Goal: Task Accomplishment & Management: Use online tool/utility

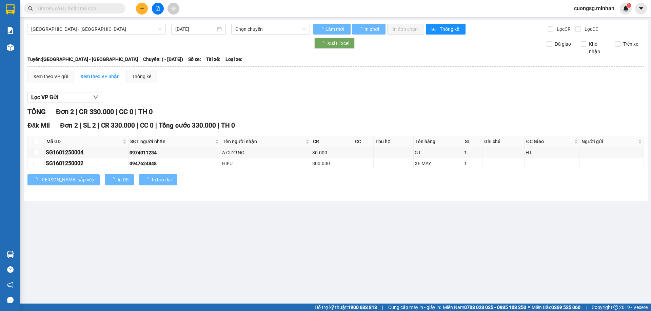
type input "[DATE]"
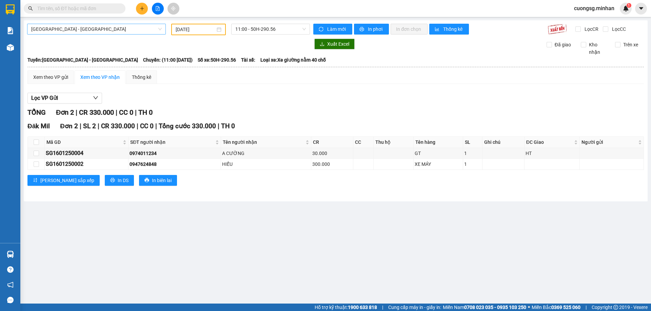
click at [71, 28] on span "Sài Gòn - Đắk Nông" at bounding box center [96, 29] width 130 height 10
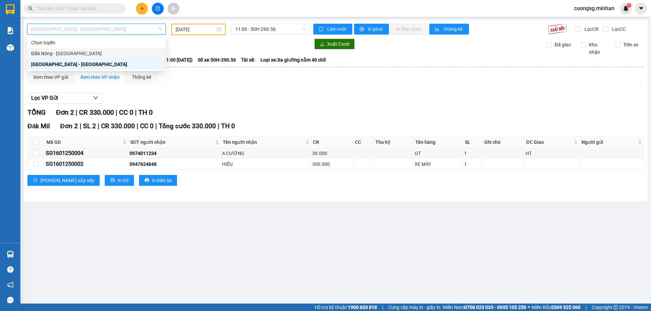
click at [57, 54] on div "Đắk Nông - [GEOGRAPHIC_DATA]" at bounding box center [96, 53] width 130 height 7
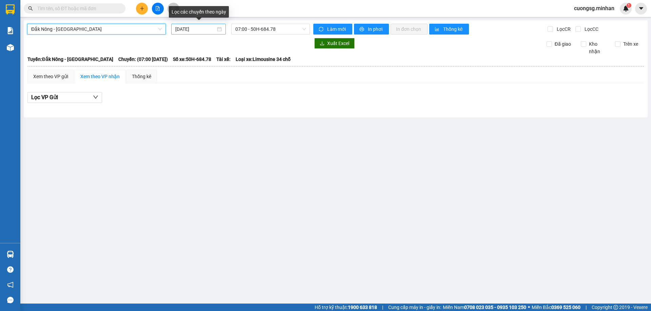
click at [197, 26] on input "[DATE]" at bounding box center [195, 28] width 40 height 7
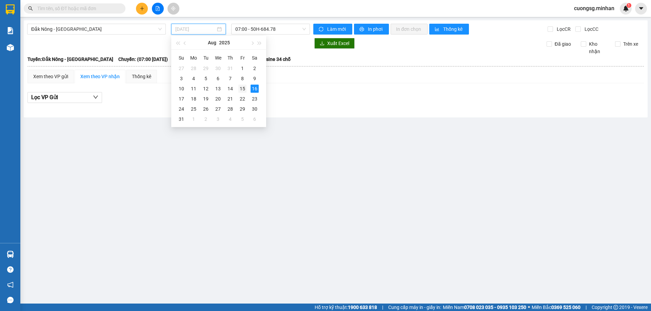
click at [242, 87] on div "15" at bounding box center [242, 89] width 8 height 8
type input "[DATE]"
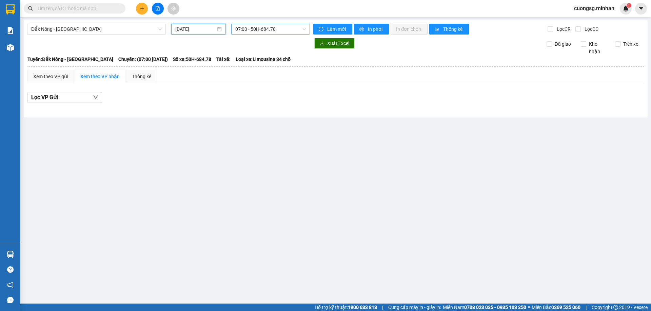
click at [261, 28] on span "07:00 - 50H-684.78" at bounding box center [270, 29] width 70 height 10
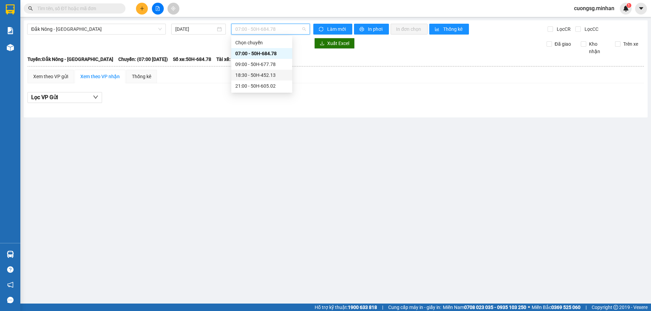
click at [267, 76] on div "18:30 - 50H-452.13" at bounding box center [261, 74] width 53 height 7
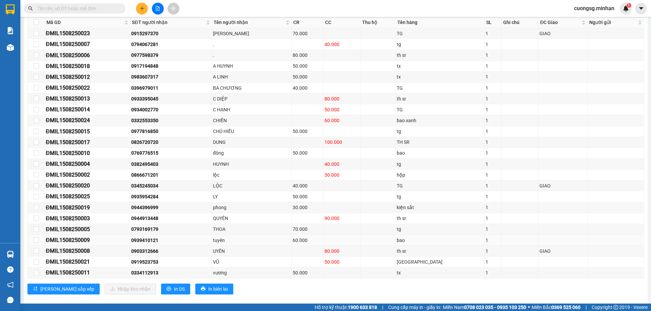
scroll to position [129, 0]
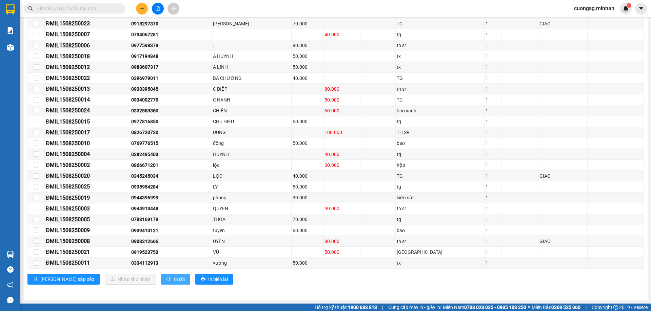
click at [174, 280] on span "In DS" at bounding box center [179, 279] width 11 height 7
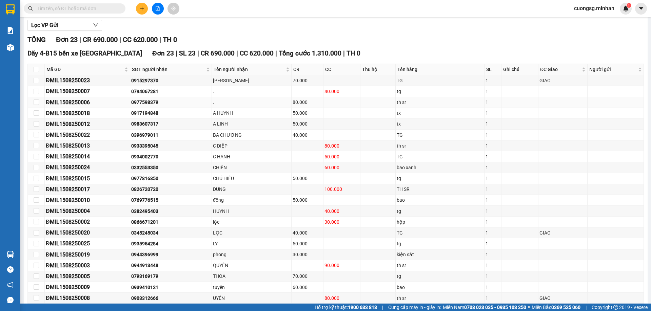
scroll to position [0, 0]
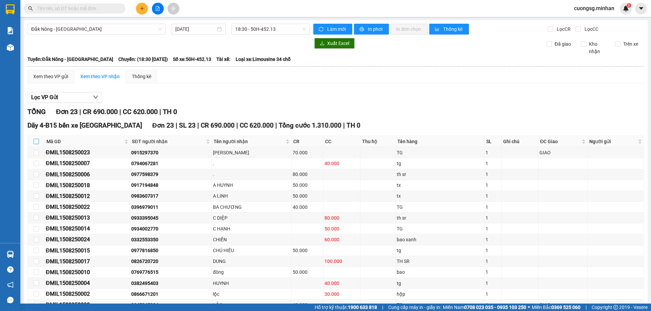
click at [36, 141] on input "checkbox" at bounding box center [36, 141] width 5 height 5
checkbox input "true"
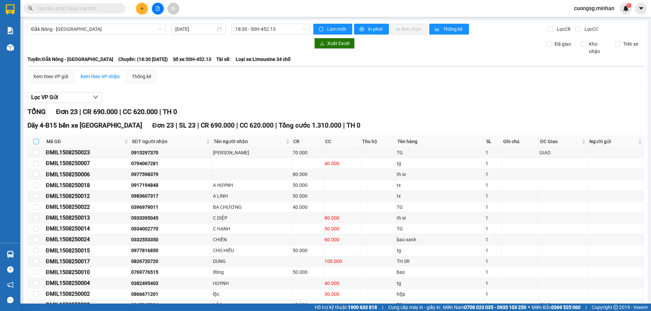
checkbox input "true"
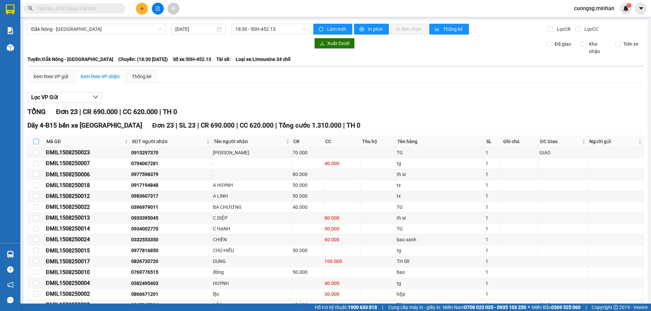
checkbox input "true"
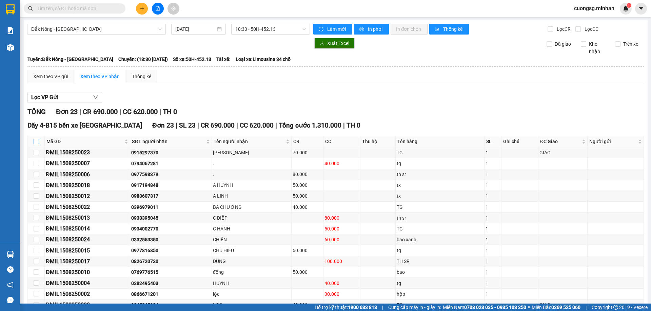
checkbox input "true"
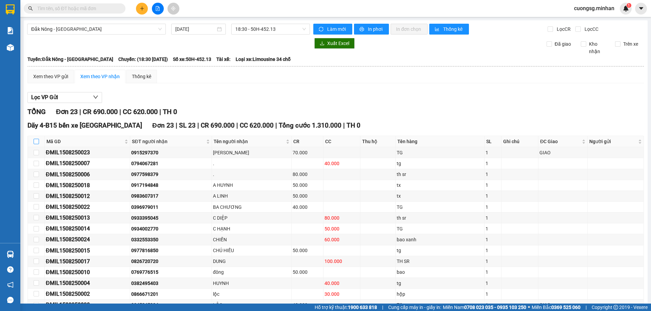
checkbox input "true"
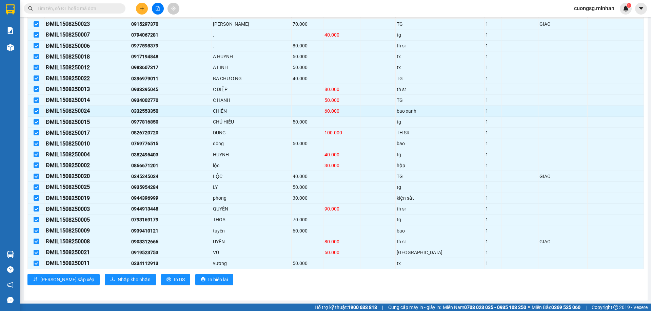
scroll to position [129, 0]
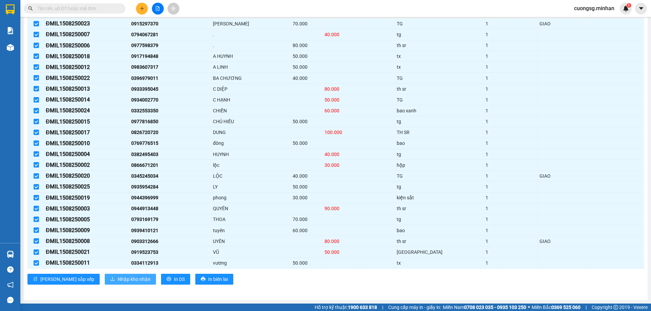
click at [118, 279] on span "Nhập kho nhận" at bounding box center [134, 279] width 33 height 7
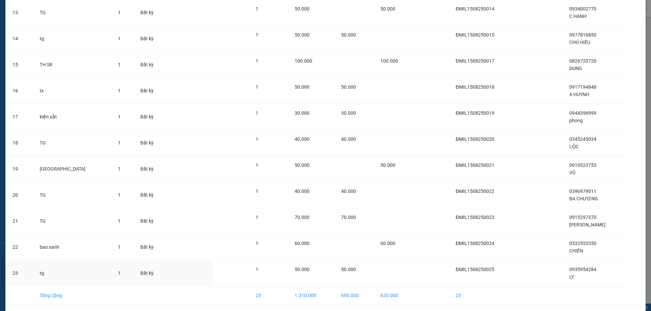
scroll to position [395, 0]
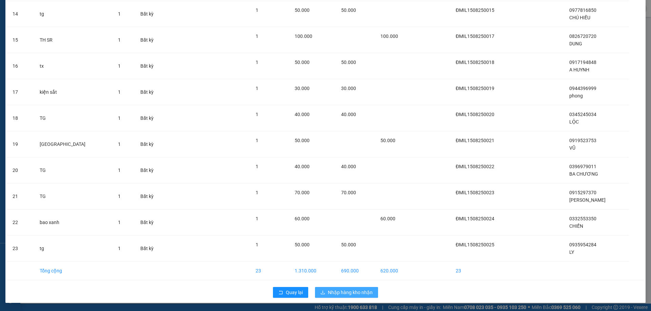
click at [344, 290] on span "Nhập hàng kho nhận" at bounding box center [350, 292] width 45 height 7
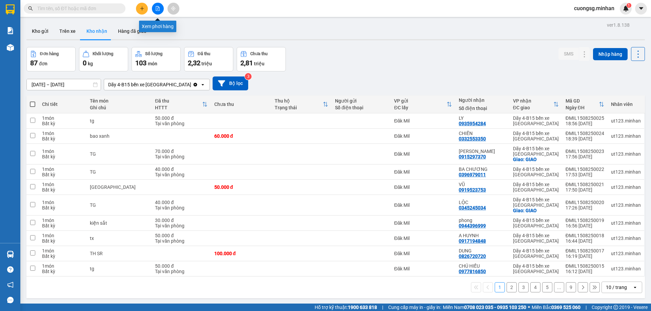
click at [155, 10] on icon "file-add" at bounding box center [157, 8] width 5 height 5
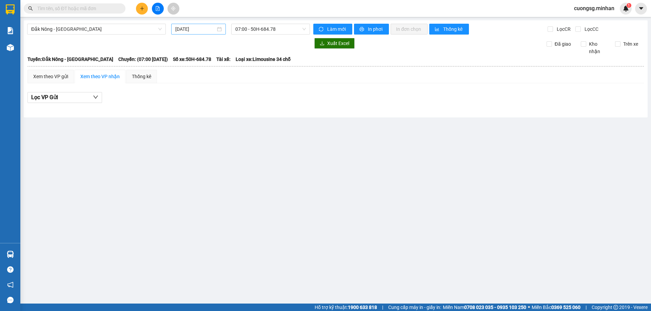
click at [205, 27] on input "[DATE]" at bounding box center [195, 28] width 40 height 7
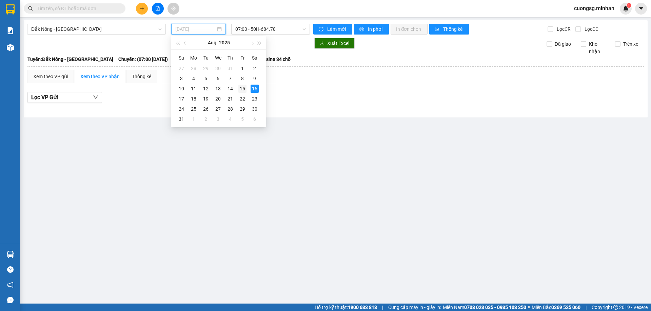
click at [239, 88] on div "15" at bounding box center [242, 89] width 8 height 8
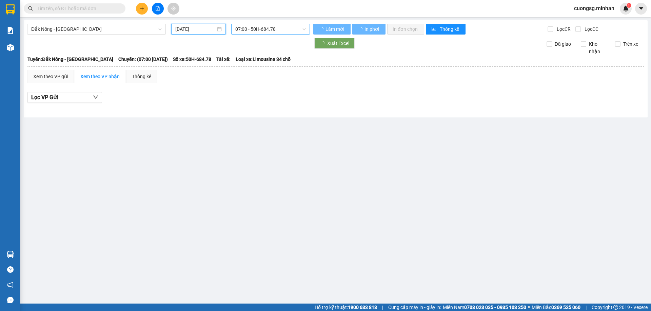
type input "[DATE]"
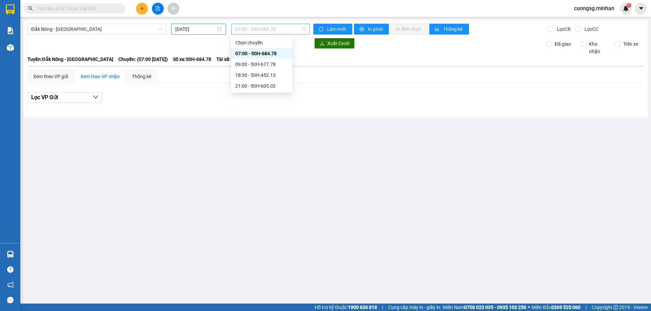
click at [267, 24] on div "07:00 - 50H-684.78" at bounding box center [270, 29] width 79 height 11
click at [263, 86] on div "21:00 - 50H-605.02" at bounding box center [261, 85] width 53 height 7
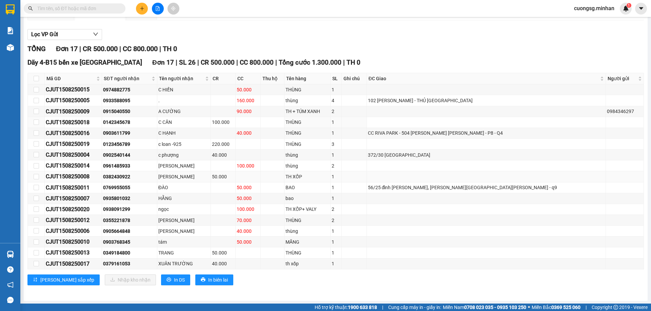
scroll to position [64, 0]
click at [174, 276] on span "In DS" at bounding box center [179, 279] width 11 height 7
click at [37, 79] on input "checkbox" at bounding box center [36, 77] width 5 height 5
checkbox input "true"
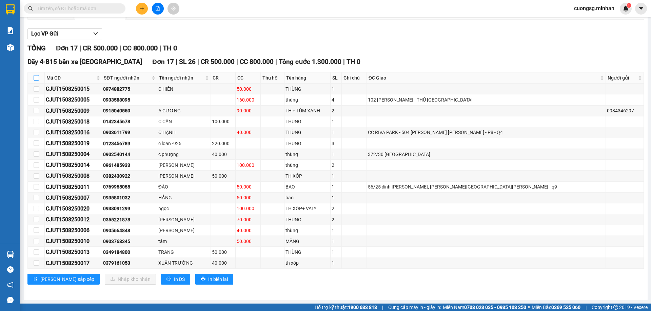
checkbox input "true"
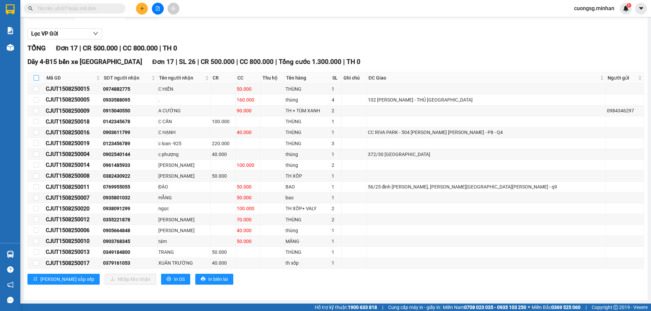
checkbox input "true"
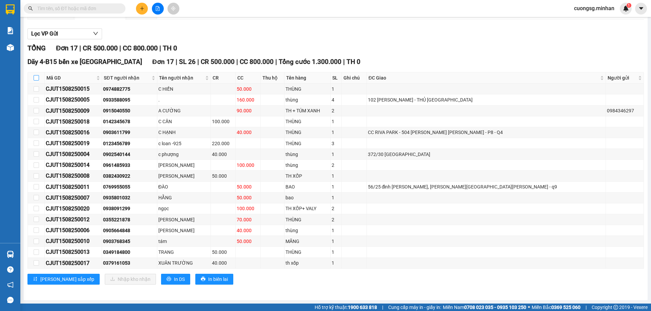
checkbox input "true"
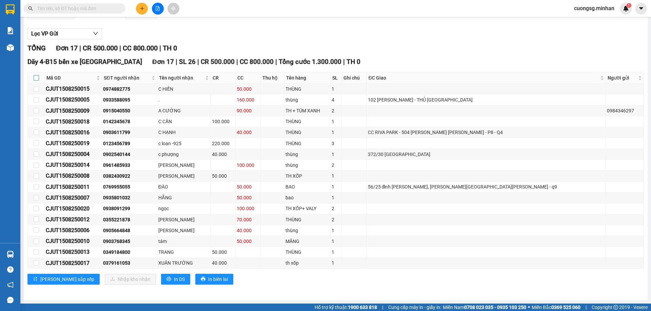
checkbox input "true"
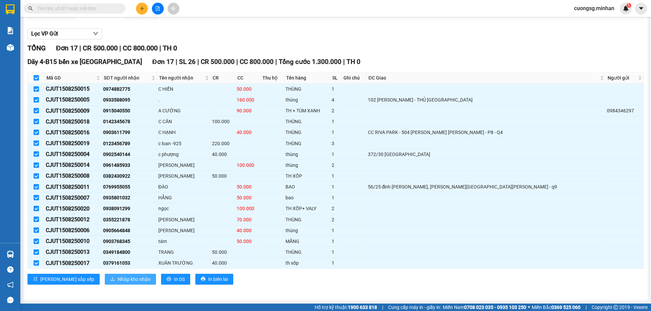
click at [118, 281] on span "Nhập kho nhận" at bounding box center [134, 279] width 33 height 7
